Goal: Task Accomplishment & Management: Complete application form

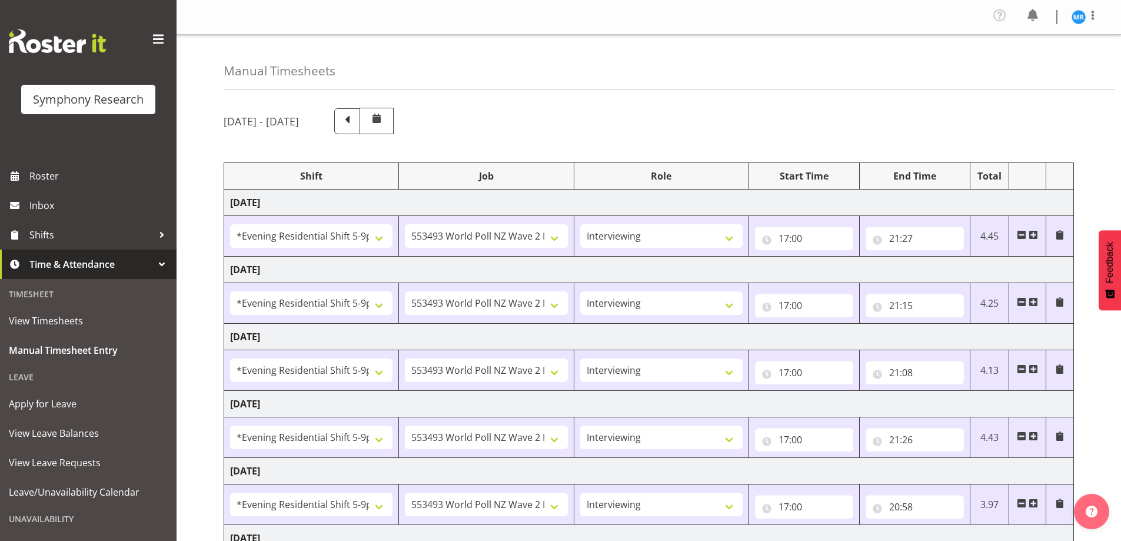
select select "48116"
select select "10527"
select select "47"
select select "48116"
select select "10527"
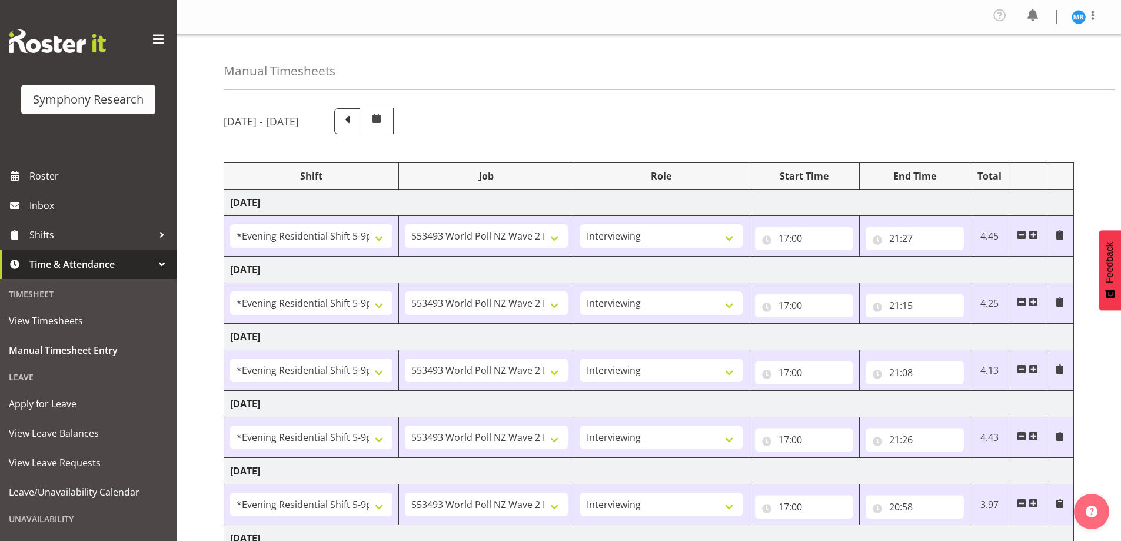
select select "47"
select select "48116"
select select "10527"
select select "47"
select select "48116"
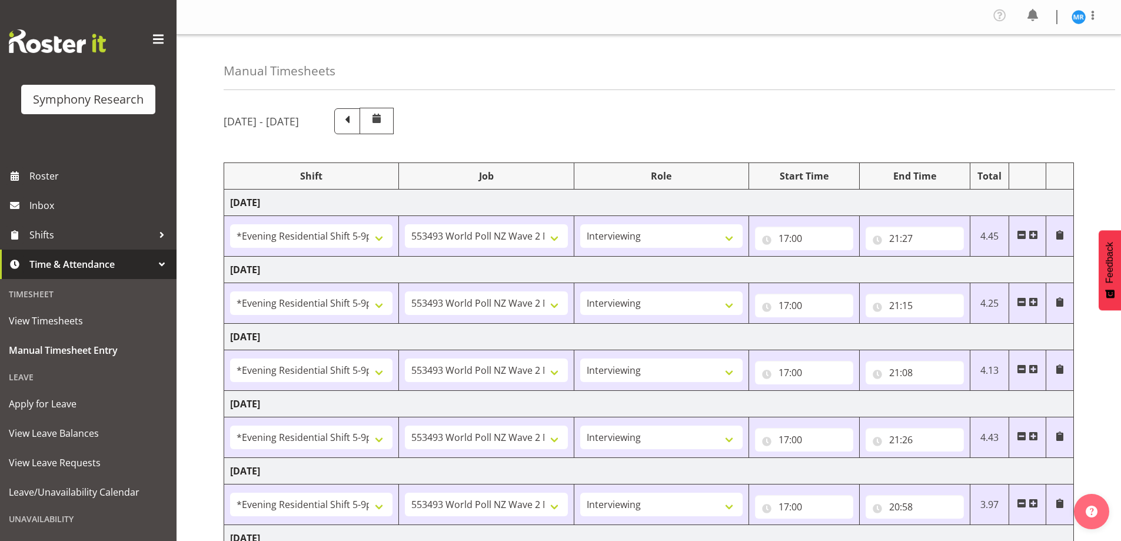
select select "10527"
select select "47"
select select "48116"
select select "10527"
select select "47"
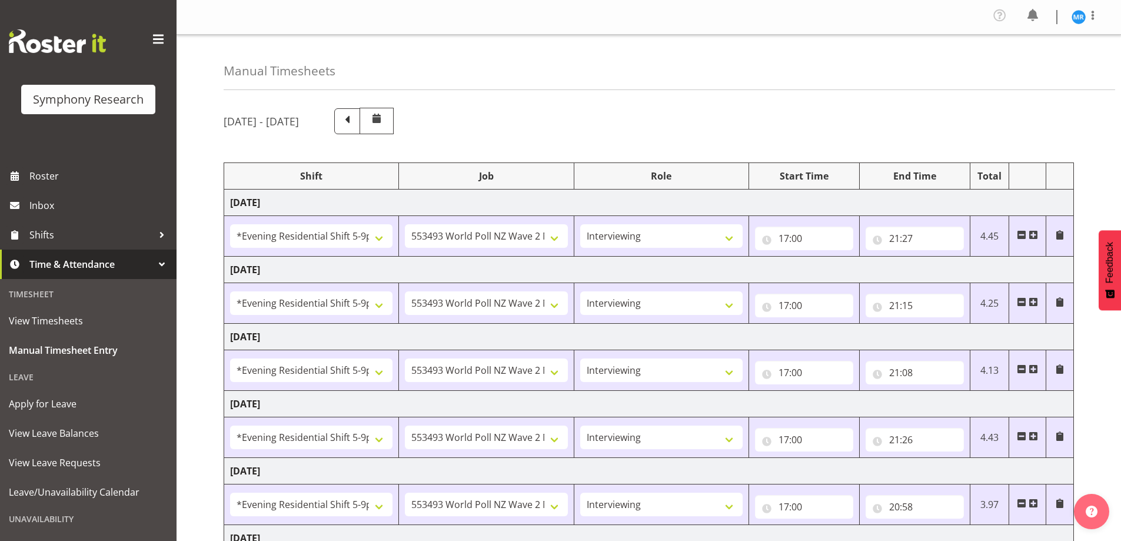
select select "10587"
select select "47"
select select "10527"
select select "47"
select select "10587"
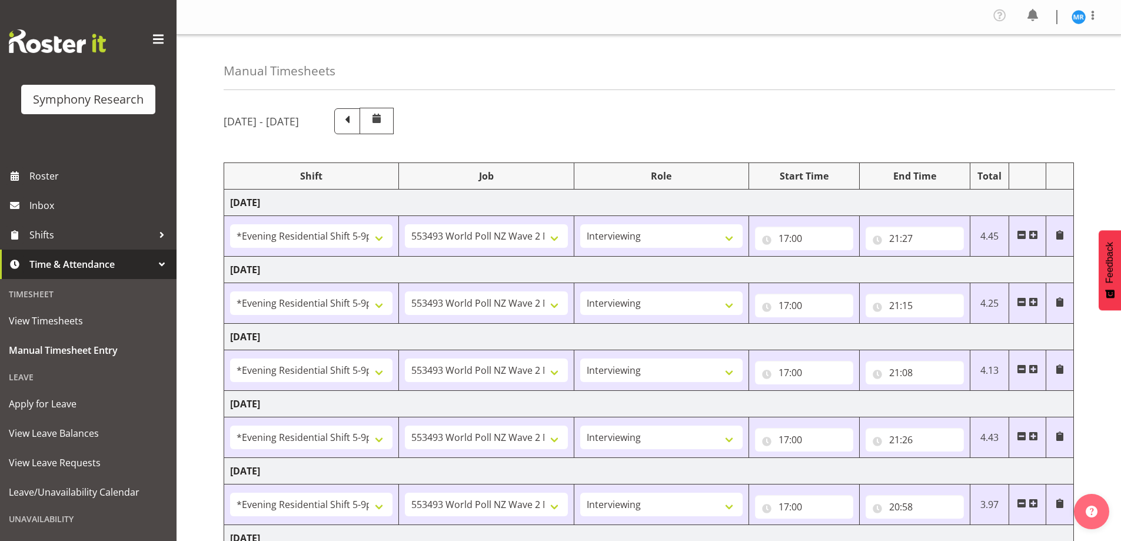
select select "47"
select select "10587"
select select "47"
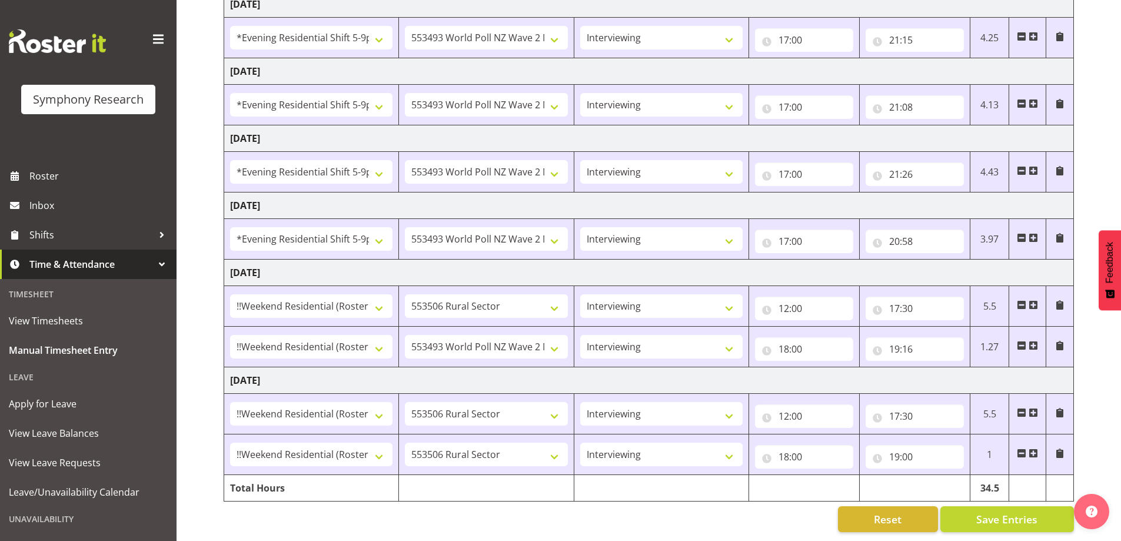
scroll to position [274, 0]
click at [919, 407] on input "17:30" at bounding box center [915, 416] width 98 height 24
click at [942, 436] on select "00 01 02 03 04 05 06 07 08 09 10 11 12 13 14 15 16 17 18 19 20 21 22 23" at bounding box center [946, 447] width 26 height 24
click at [947, 441] on select "00 01 02 03 04 05 06 07 08 09 10 11 12 13 14 15 16 17 18 19 20 21 22 23" at bounding box center [946, 447] width 26 height 24
select select "14"
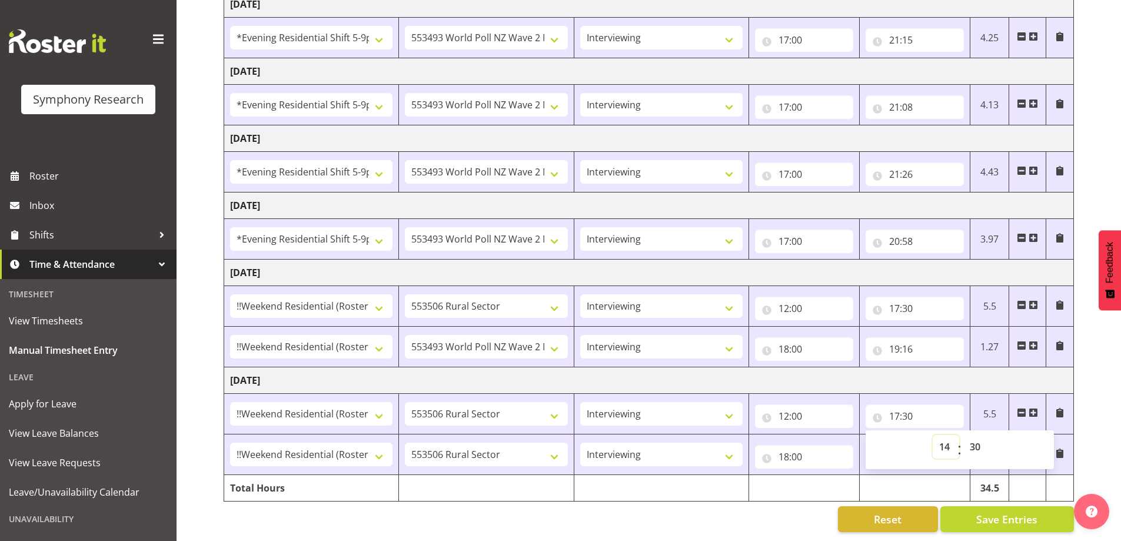
click at [933, 435] on select "00 01 02 03 04 05 06 07 08 09 10 11 12 13 14 15 16 17 18 19 20 21 22 23" at bounding box center [946, 447] width 26 height 24
type input "14:30"
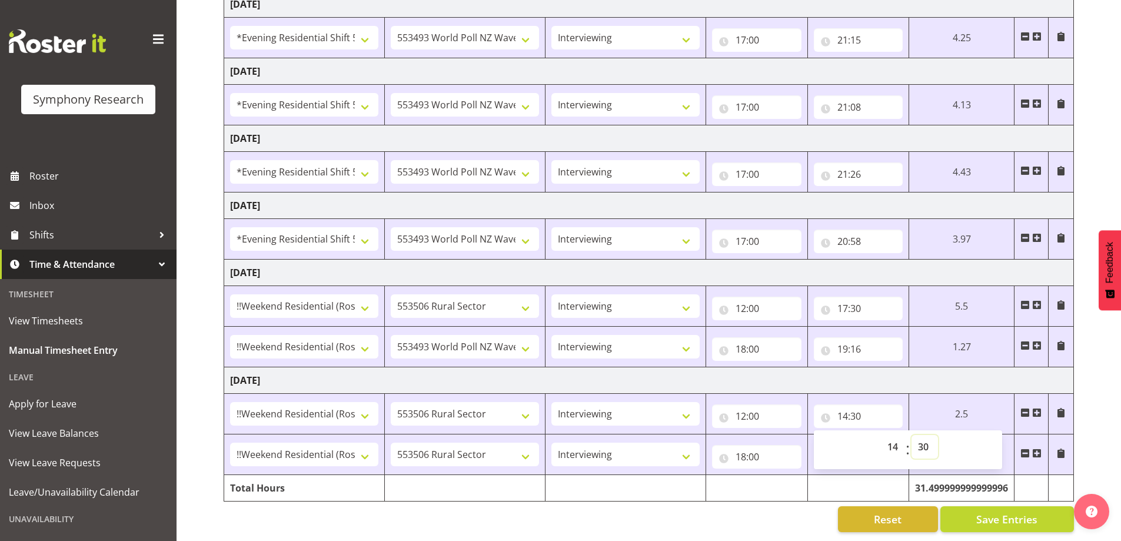
click at [930, 435] on select "00 01 02 03 04 05 06 07 08 09 10 11 12 13 14 15 16 17 18 19 20 21 22 23 24 25 2…" at bounding box center [925, 447] width 26 height 24
drag, startPoint x: 962, startPoint y: 437, endPoint x: 953, endPoint y: 440, distance: 9.7
click at [959, 439] on div "00 01 02 03 04 05 06 07 08 09 10 11 12 13 14 15 16 17 18 19 20 21 22 23 : 00 01…" at bounding box center [908, 449] width 188 height 29
click at [785, 475] on td at bounding box center [757, 488] width 102 height 26
click at [755, 448] on input "18:00" at bounding box center [756, 457] width 89 height 24
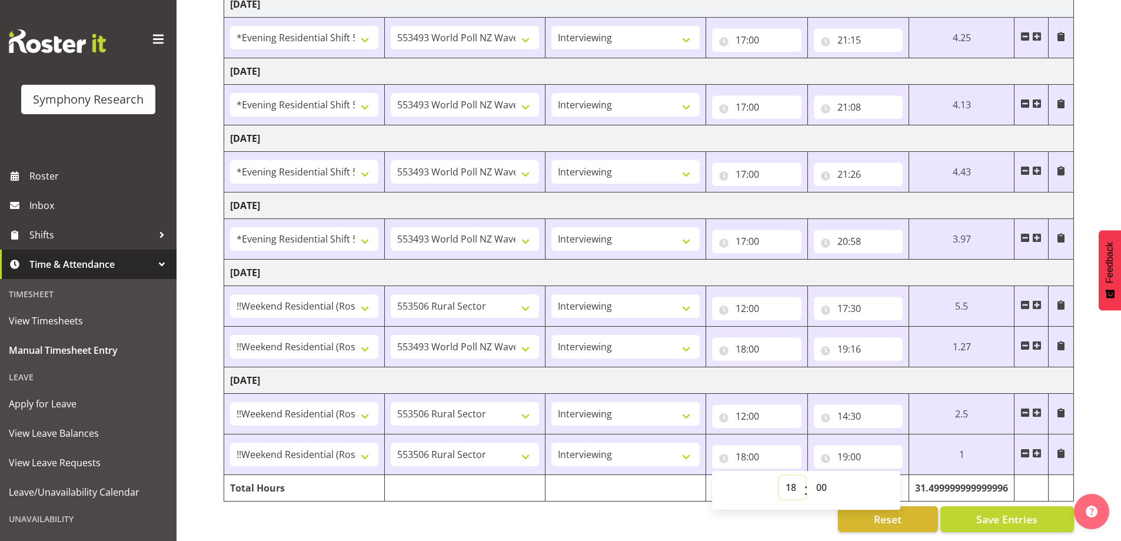
click at [787, 480] on select "00 01 02 03 04 05 06 07 08 09 10 11 12 13 14 15 16 17 18 19 20 21 22 23" at bounding box center [792, 487] width 26 height 24
select select "15"
click at [806, 475] on select "00 01 02 03 04 05 06 07 08 09 10 11 12 13 14 15 16 17 18 19 20 21 22 23" at bounding box center [792, 487] width 26 height 24
type input "15:00"
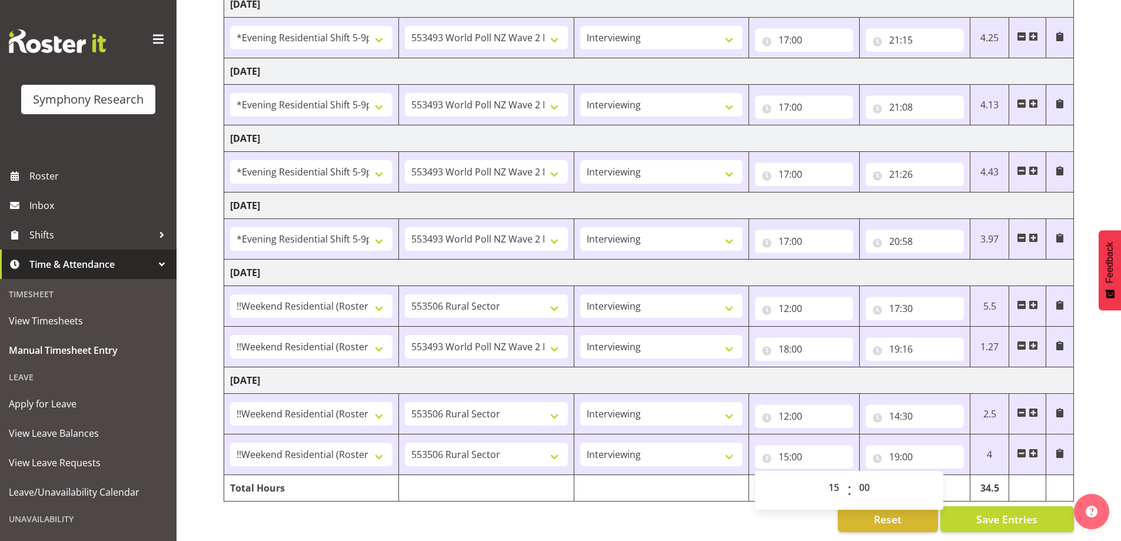
click at [718, 488] on td at bounding box center [661, 488] width 175 height 26
click at [995, 511] on span "Save Entries" at bounding box center [1006, 518] width 61 height 15
click at [717, 511] on div "Reset Save Entries" at bounding box center [649, 519] width 850 height 26
